Goal: Information Seeking & Learning: Find specific fact

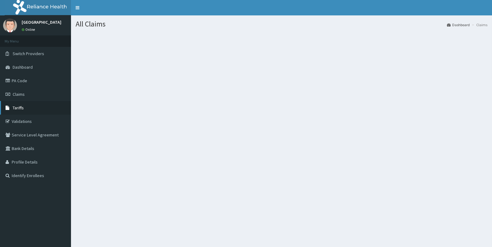
click at [47, 103] on link "Tariffs" at bounding box center [35, 108] width 71 height 14
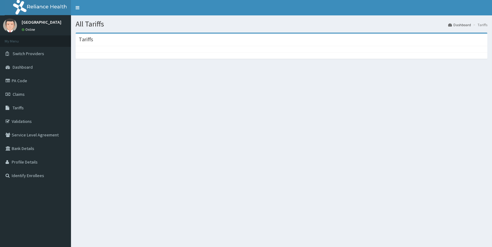
click at [167, 49] on div at bounding box center [281, 49] width 411 height 6
click at [174, 36] on div "Tariffs" at bounding box center [281, 40] width 411 height 13
click at [211, 41] on div "Tariffs" at bounding box center [281, 40] width 411 height 13
click at [39, 112] on link "Tariffs" at bounding box center [35, 108] width 71 height 14
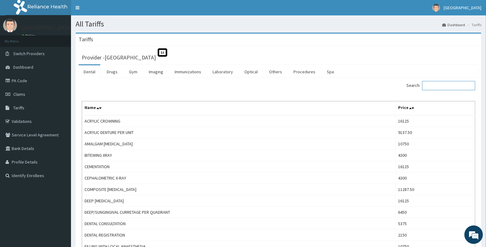
click at [439, 87] on input "Search:" at bounding box center [448, 85] width 53 height 9
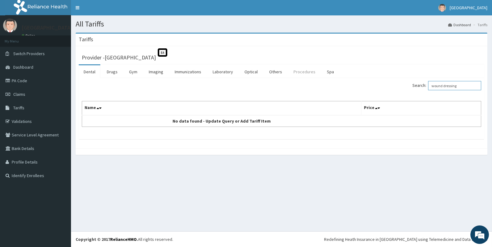
type input "wound dressing"
click at [303, 72] on link "Procedures" at bounding box center [304, 71] width 32 height 13
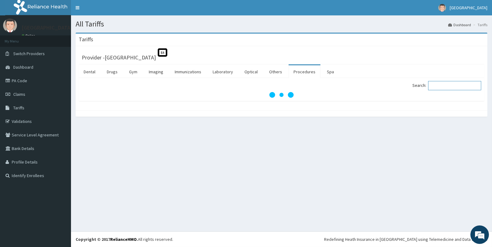
click at [438, 88] on input "Search:" at bounding box center [454, 85] width 53 height 9
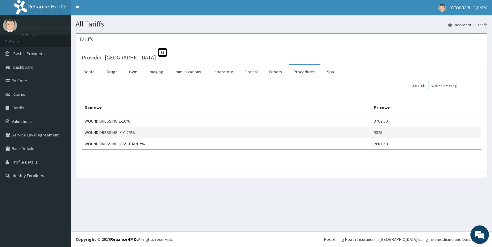
type input "wound dressing"
drag, startPoint x: 134, startPoint y: 133, endPoint x: 103, endPoint y: 138, distance: 31.1
click at [88, 136] on td "WOUND DRESSING >10-25%" at bounding box center [226, 132] width 289 height 11
click at [166, 130] on td "WOUND DRESSING >10-25%" at bounding box center [226, 132] width 289 height 11
copy td "WOUND DRESSING >10-25%"
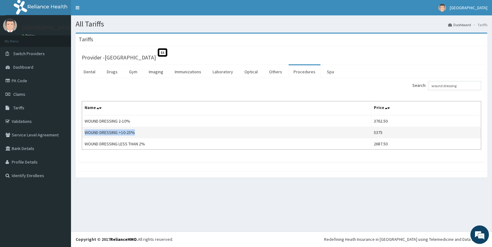
drag, startPoint x: 84, startPoint y: 131, endPoint x: 134, endPoint y: 133, distance: 49.4
click at [134, 133] on td "WOUND DRESSING >10-25%" at bounding box center [226, 132] width 289 height 11
click at [33, 82] on link "PA Code" at bounding box center [35, 81] width 71 height 14
